Goal: Task Accomplishment & Management: Manage account settings

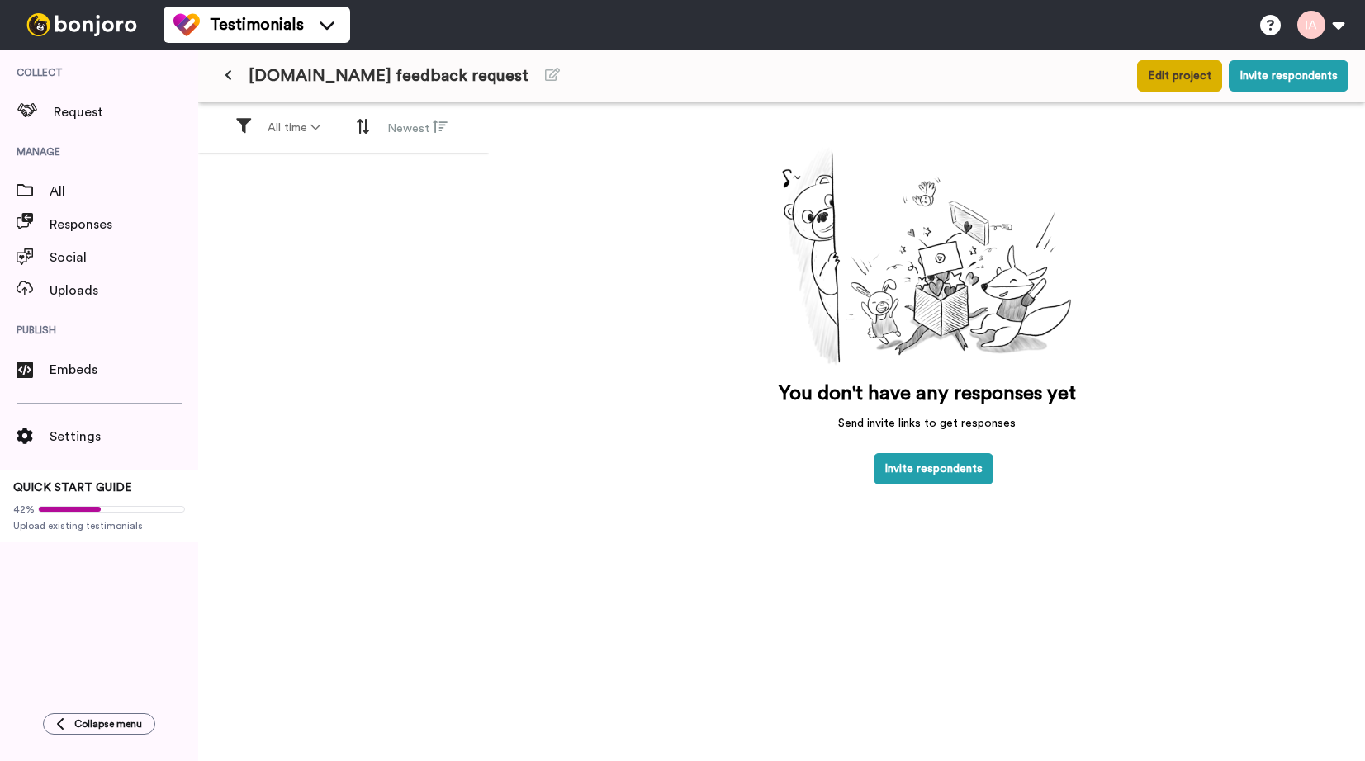
click at [1192, 79] on button "Edit project" at bounding box center [1179, 75] width 85 height 31
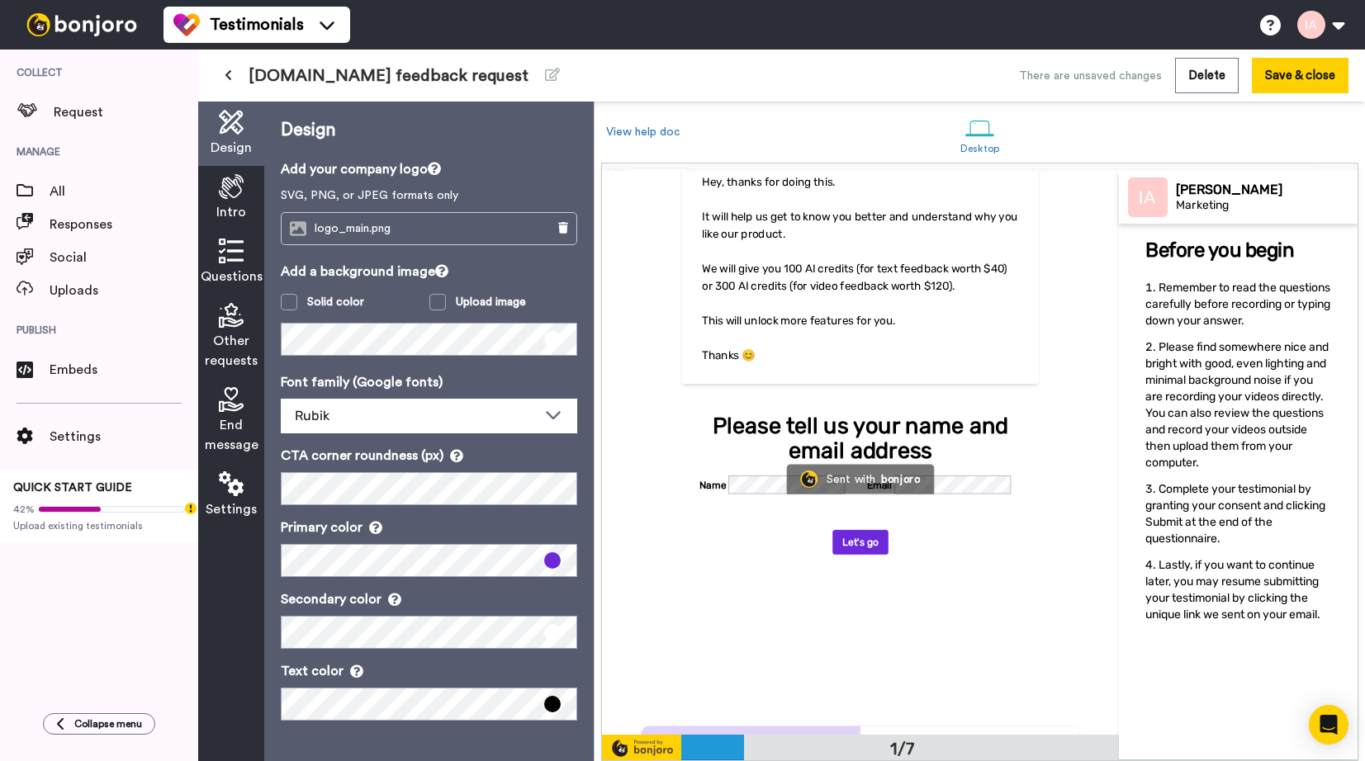
scroll to position [173, 0]
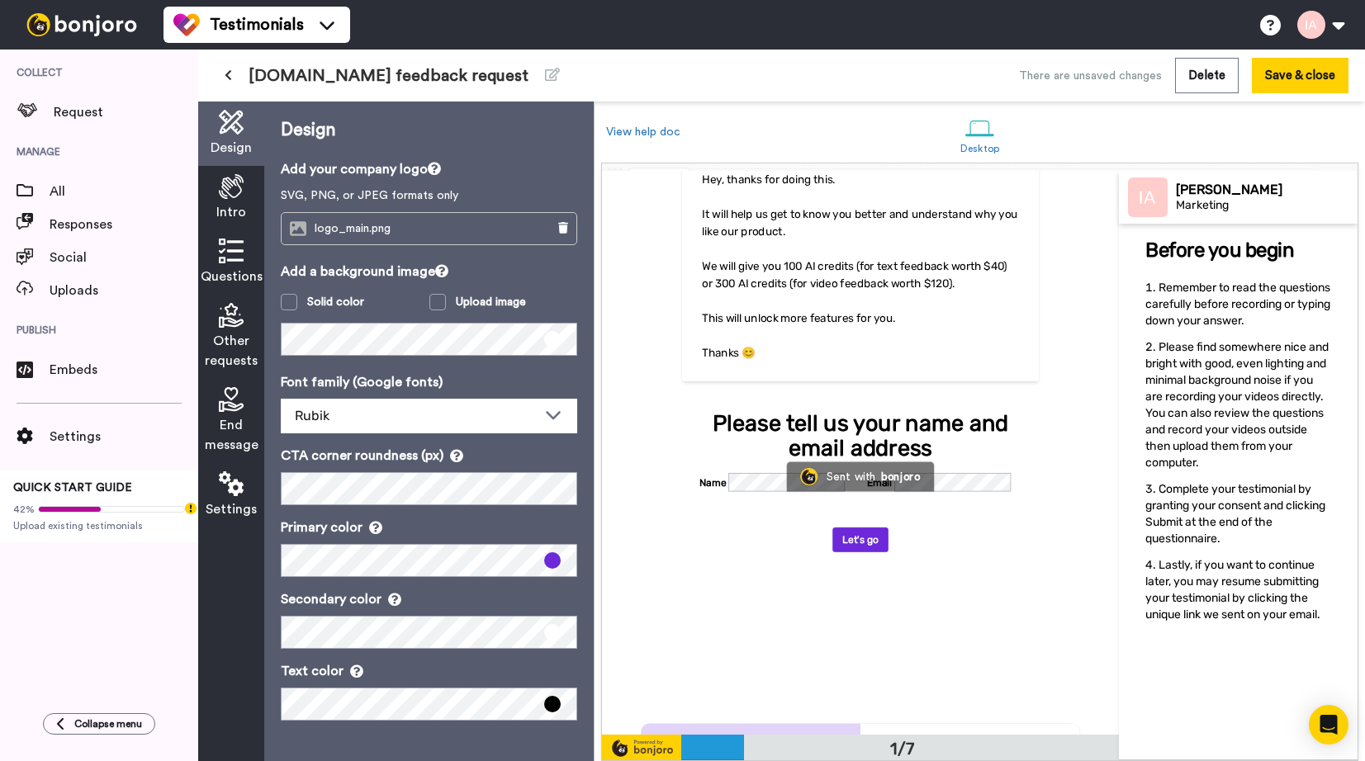
click at [230, 235] on div "Questions" at bounding box center [231, 262] width 66 height 64
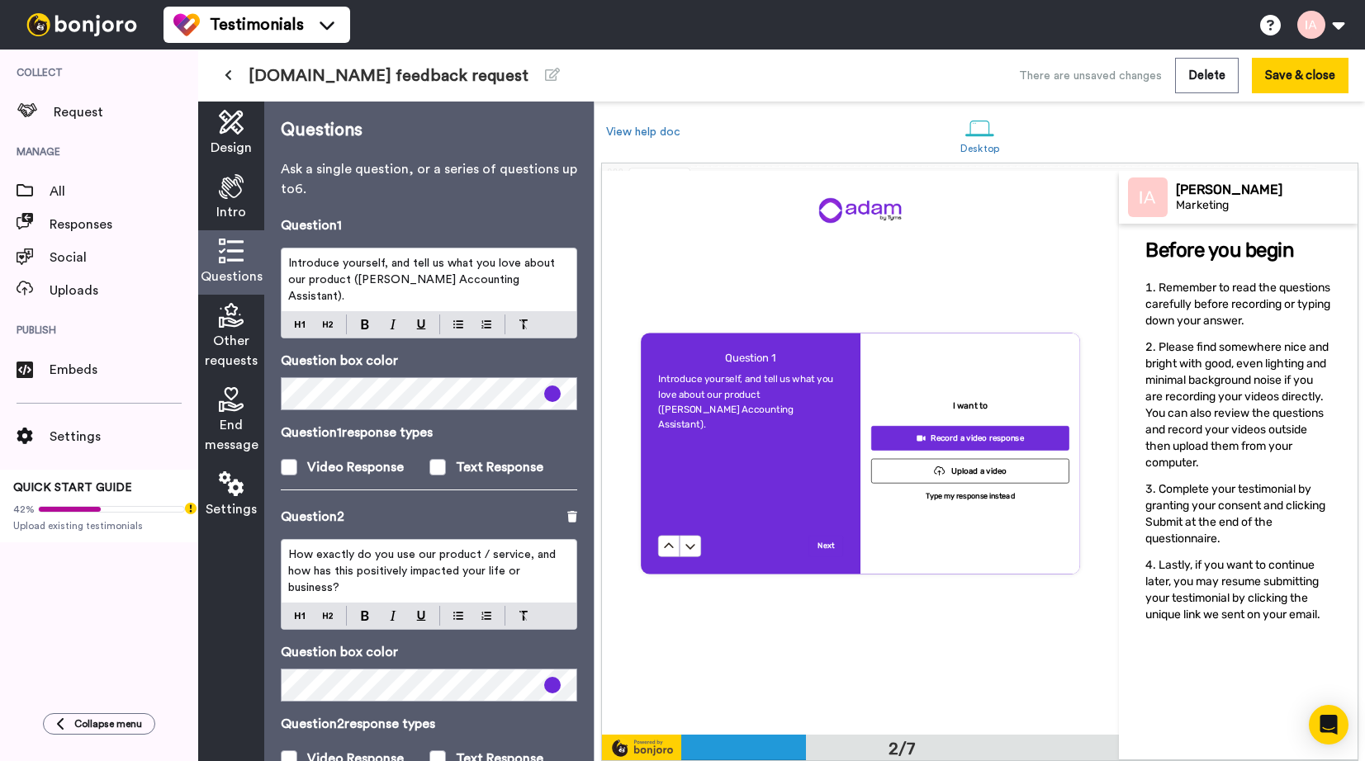
scroll to position [564, 0]
click at [229, 187] on icon at bounding box center [231, 186] width 25 height 25
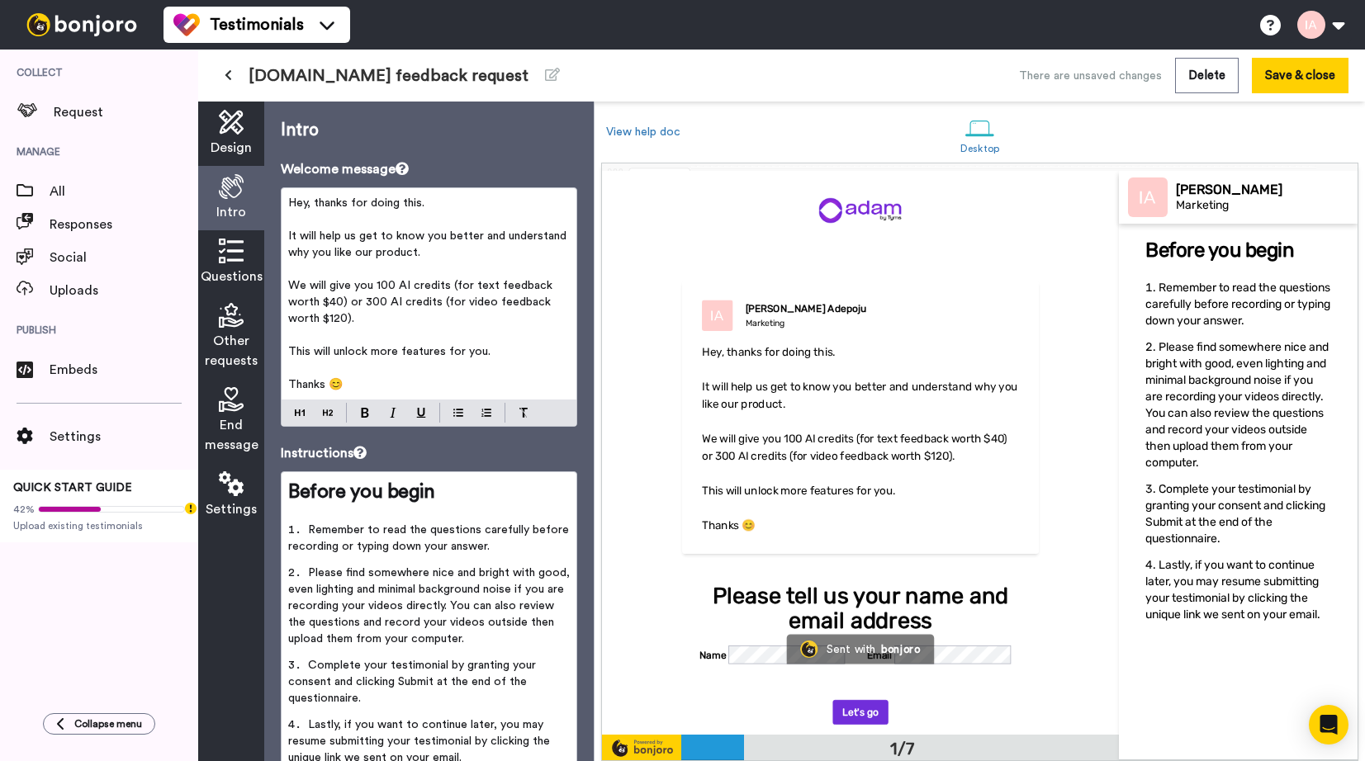
scroll to position [0, 0]
click at [813, 469] on p "﻿" at bounding box center [860, 474] width 317 height 17
click at [407, 327] on p "﻿" at bounding box center [429, 335] width 282 height 17
drag, startPoint x: 362, startPoint y: 301, endPoint x: 377, endPoint y: 286, distance: 22.2
click at [377, 286] on span "We will give you 100 AI credits (for text feedback worth $40) or 300 AI credits…" at bounding box center [422, 302] width 268 height 45
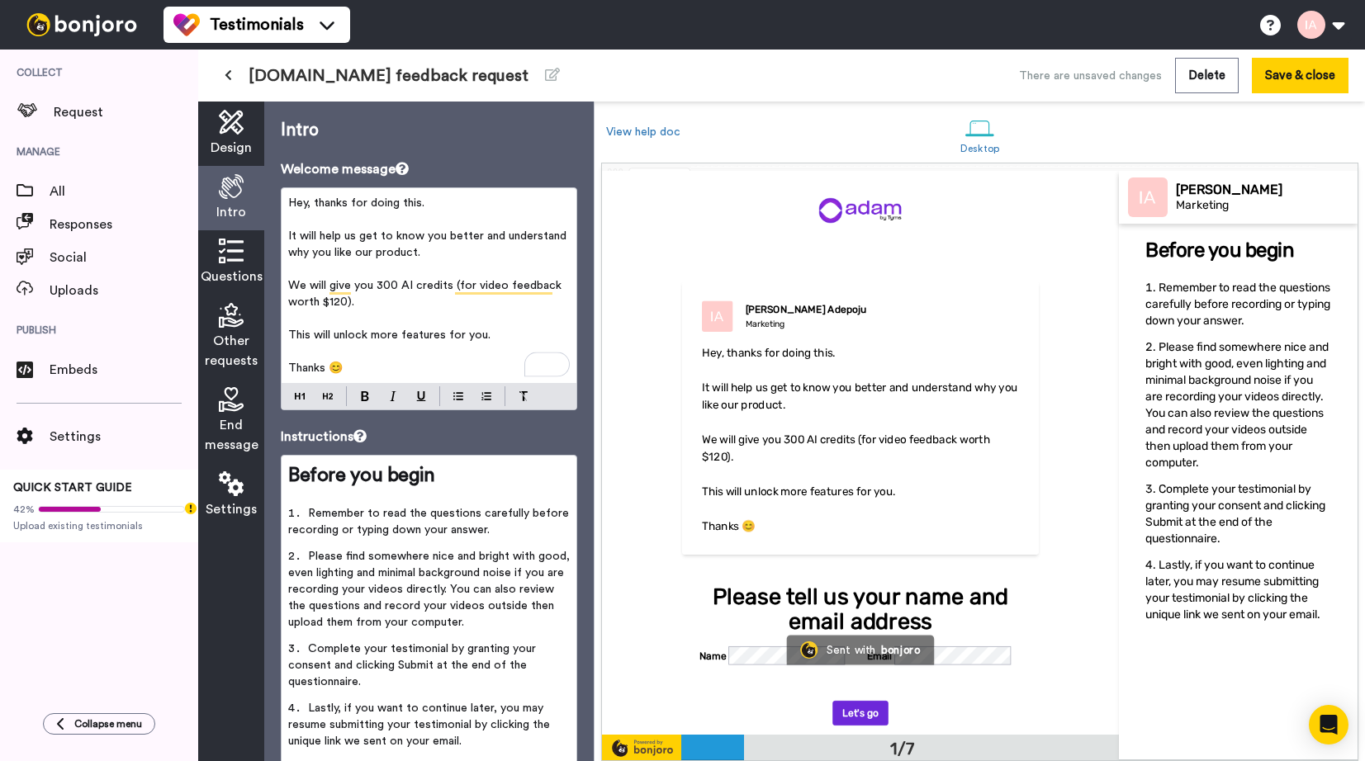
click at [452, 283] on span "We will give you 300 AI credits (for video feedback worth $120)." at bounding box center [426, 294] width 277 height 28
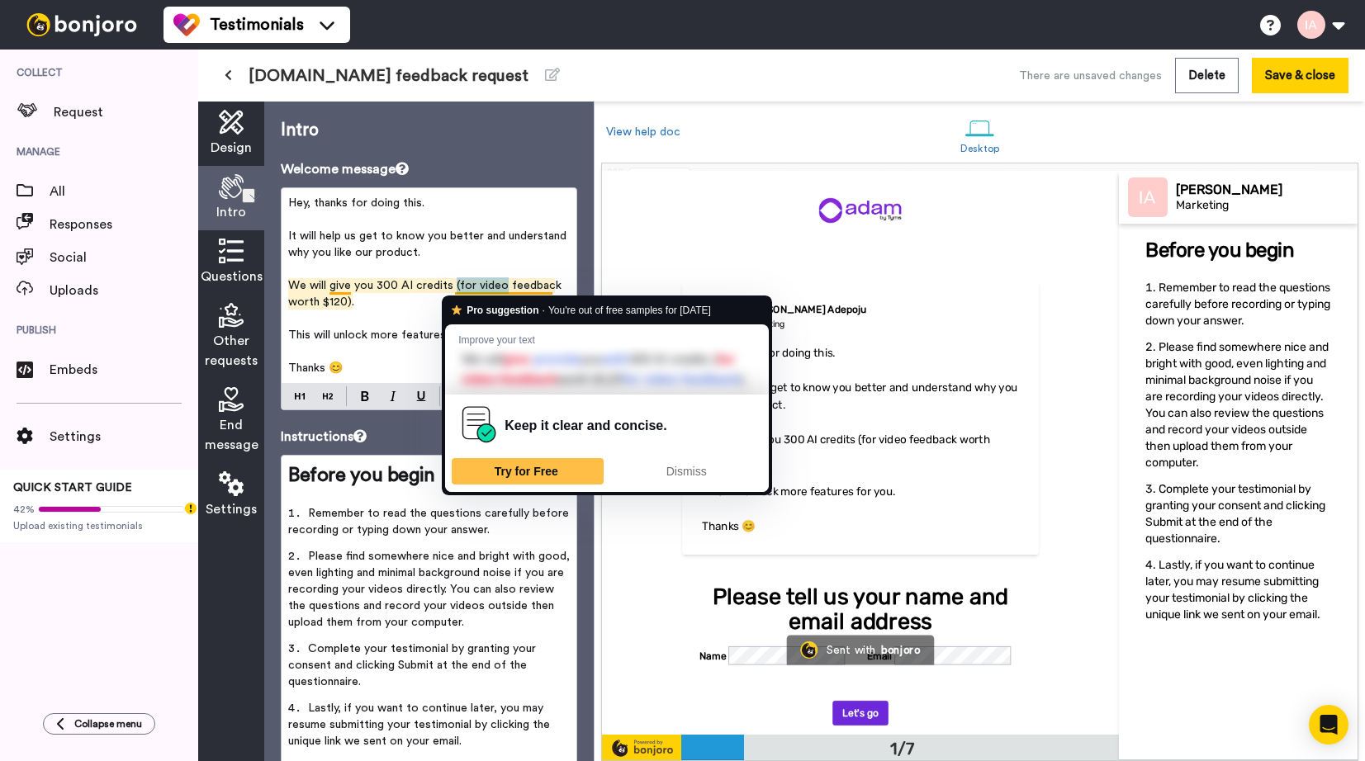
drag, startPoint x: 452, startPoint y: 283, endPoint x: 496, endPoint y: 282, distance: 43.8
click at [496, 282] on span "We will give you 300 AI credits (for video feedback worth $120)." at bounding box center [426, 294] width 277 height 28
click at [492, 287] on span "We will give you 300 AI credits (for video feedback worth $120)." at bounding box center [426, 294] width 277 height 28
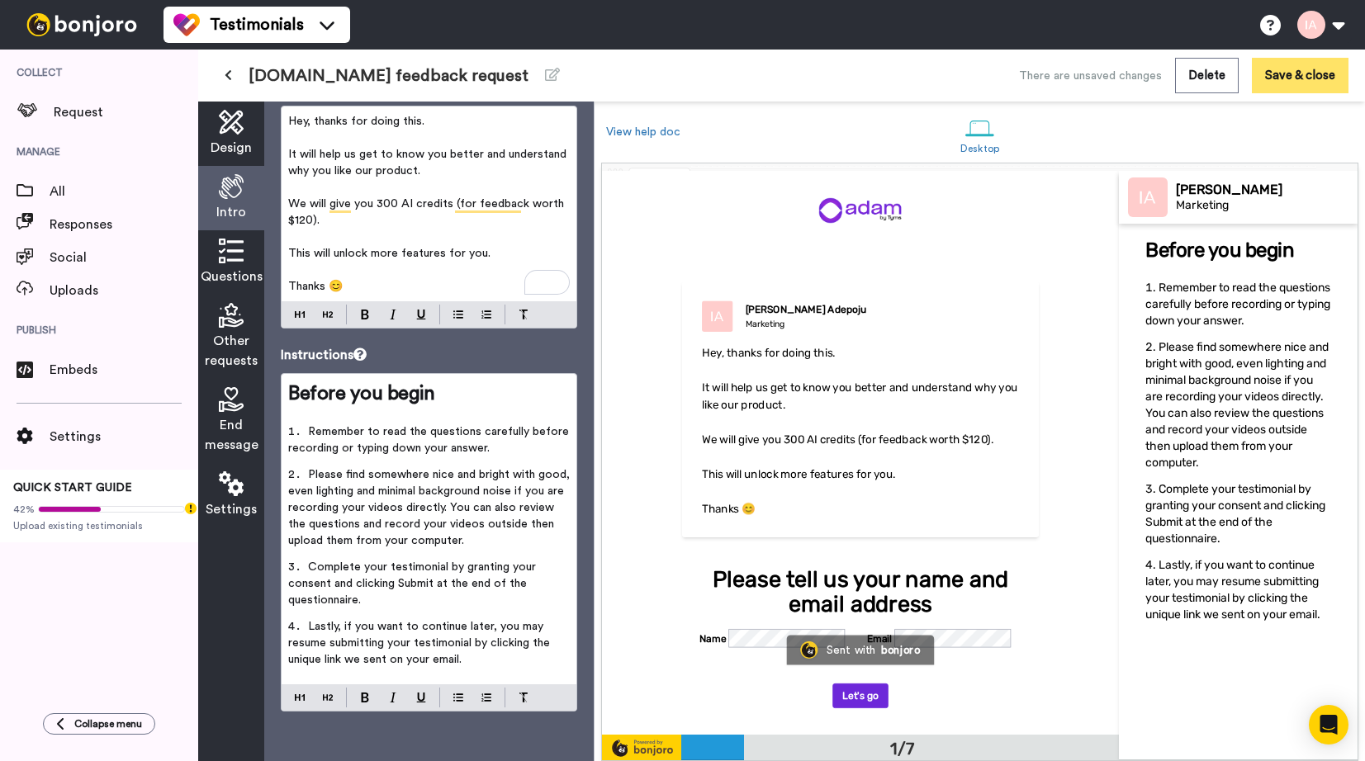
click at [1293, 79] on button "Save & close" at bounding box center [1300, 76] width 97 height 36
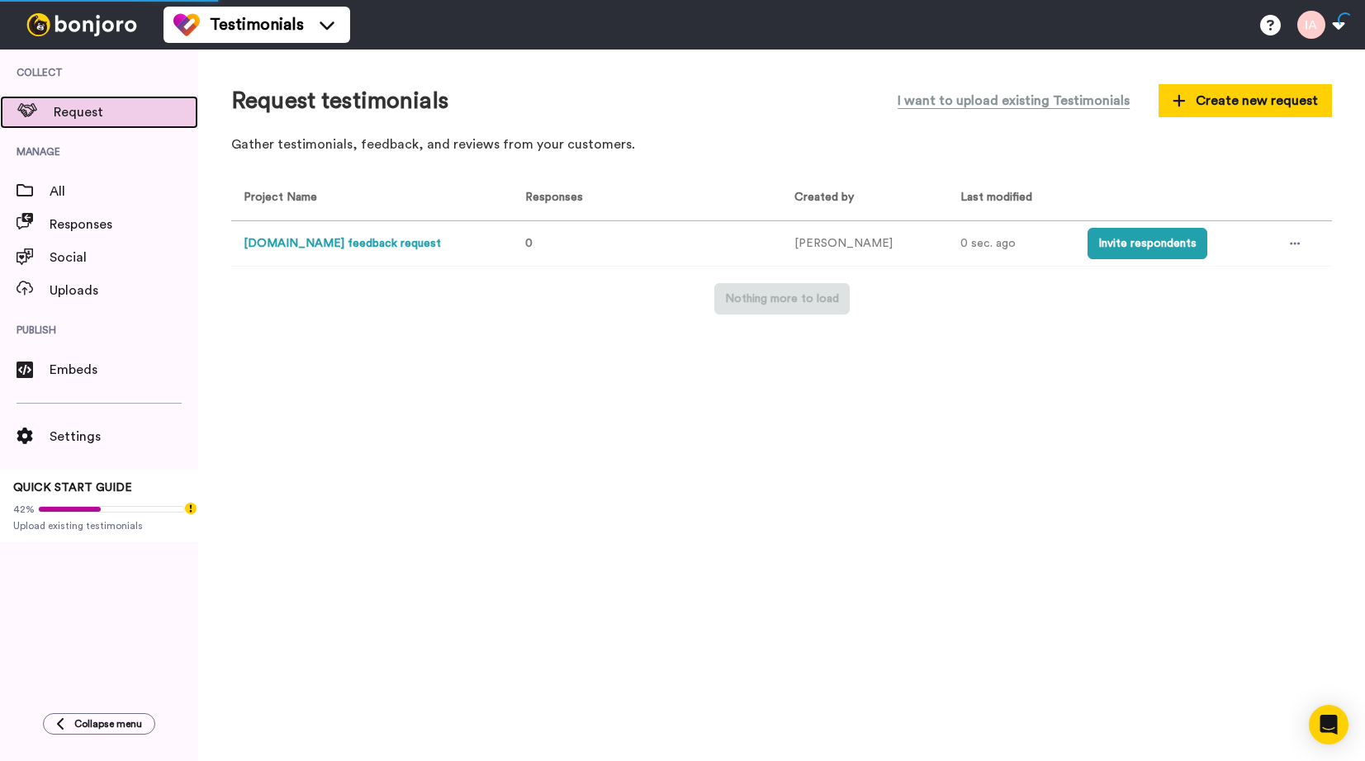
click at [101, 115] on span "Request" at bounding box center [126, 112] width 145 height 20
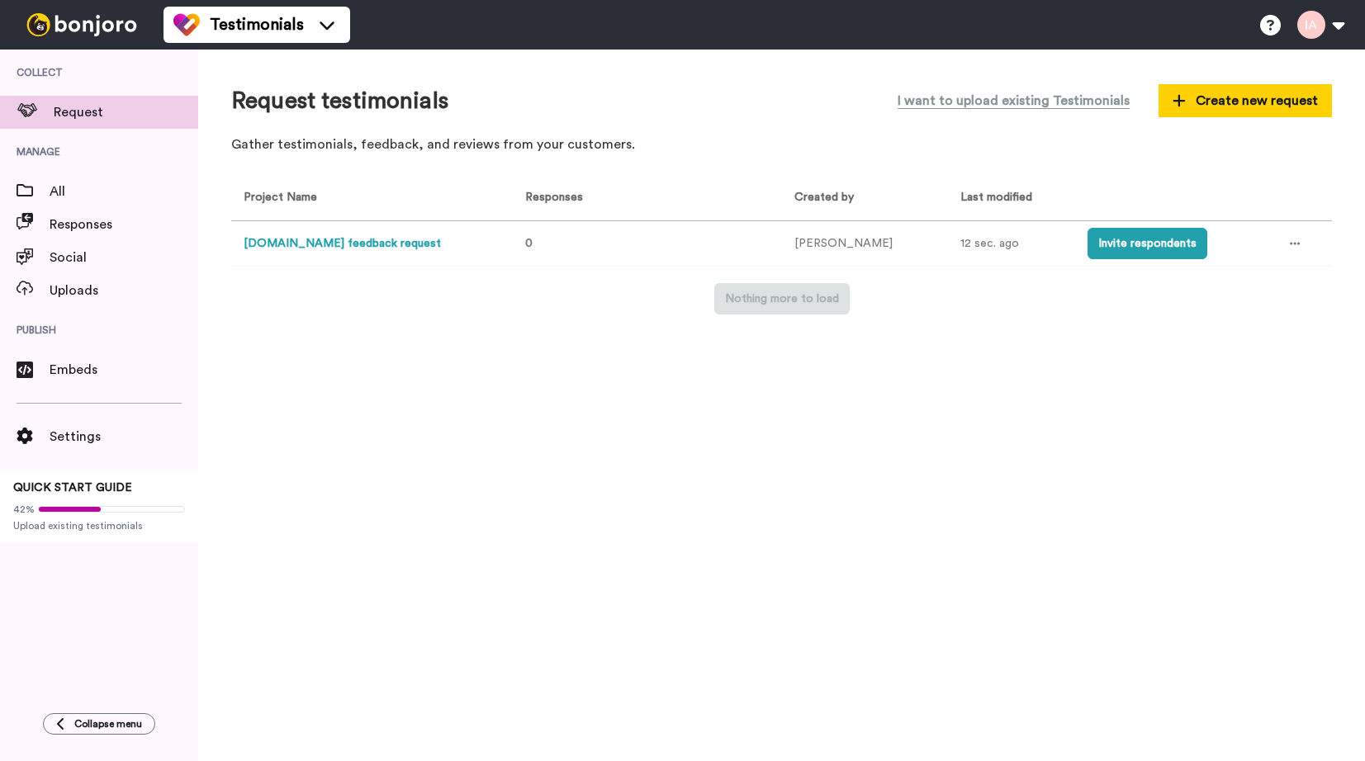
click at [1131, 252] on button "Invite respondents" at bounding box center [1148, 243] width 120 height 31
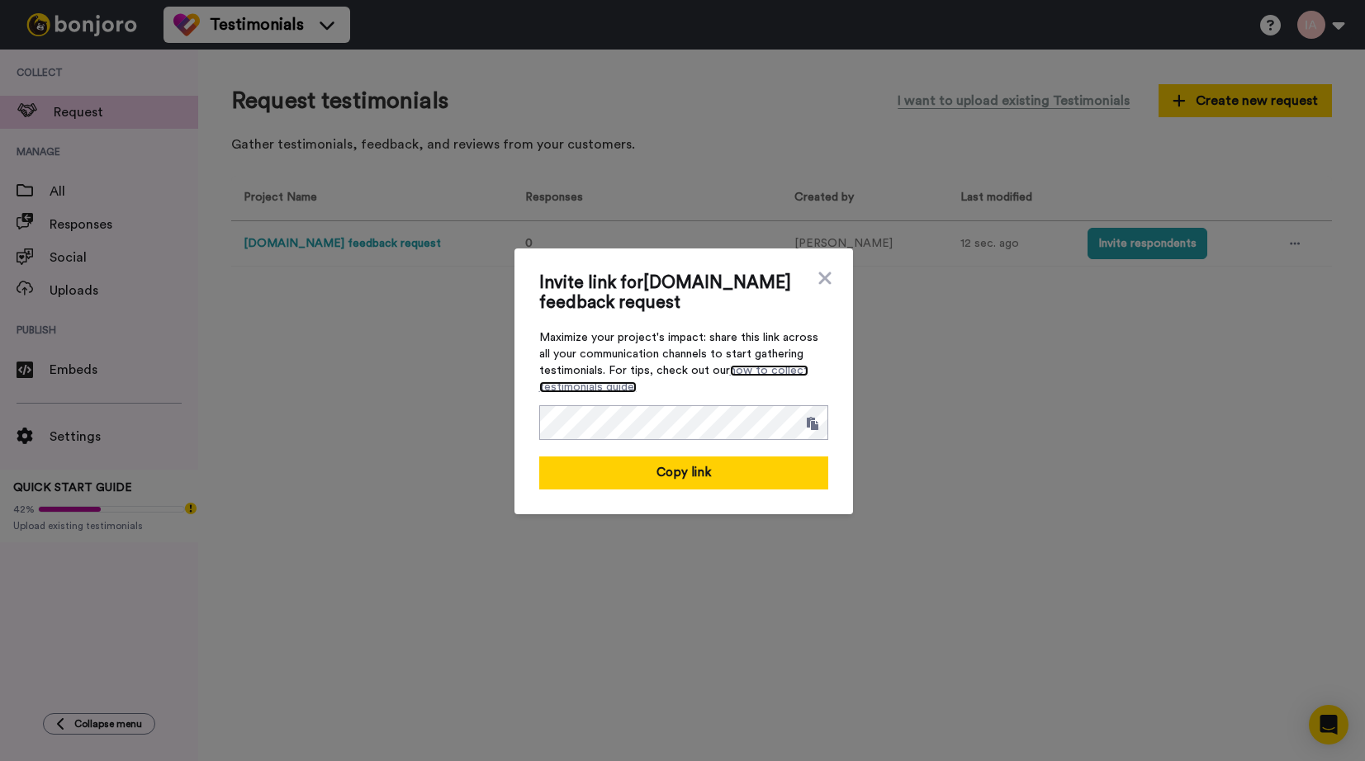
click at [602, 392] on link "how to collect testimonials guide." at bounding box center [673, 379] width 269 height 28
